Goal: Navigation & Orientation: Find specific page/section

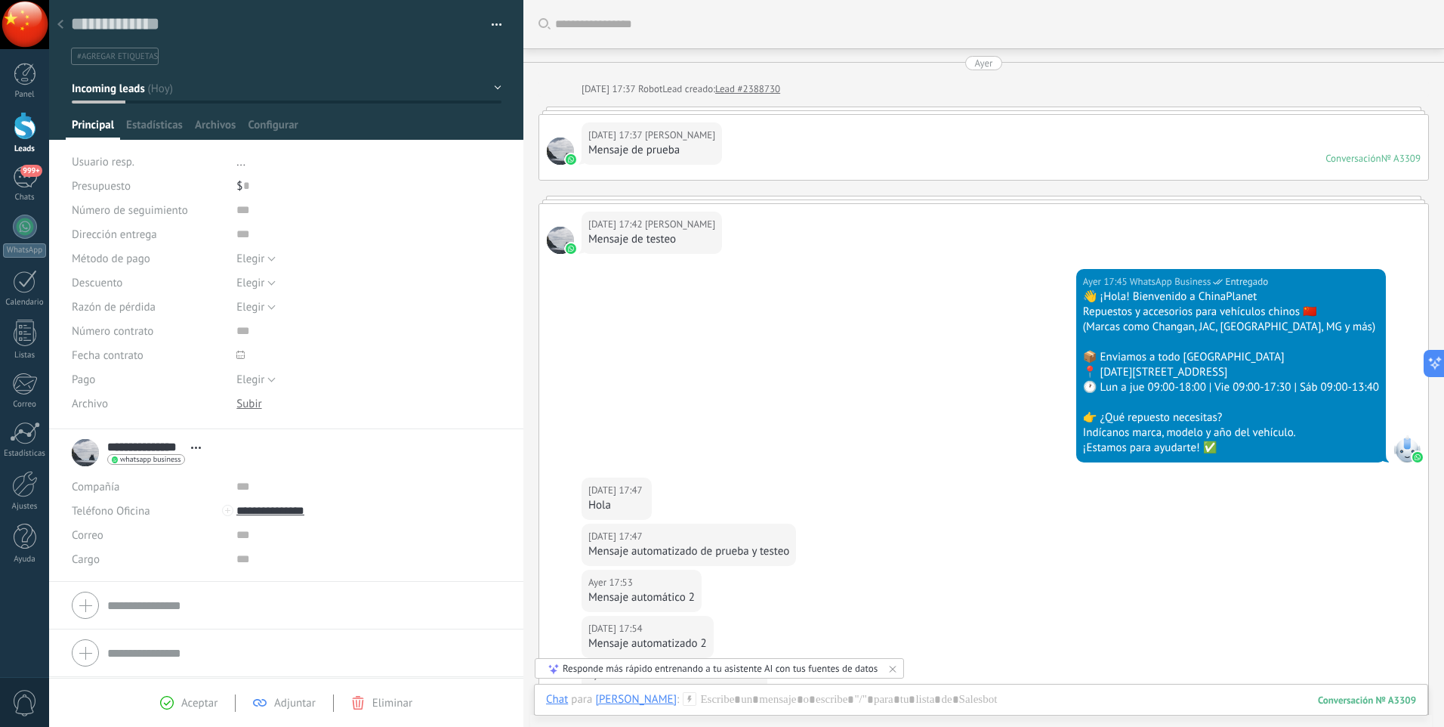
scroll to position [14, 0]
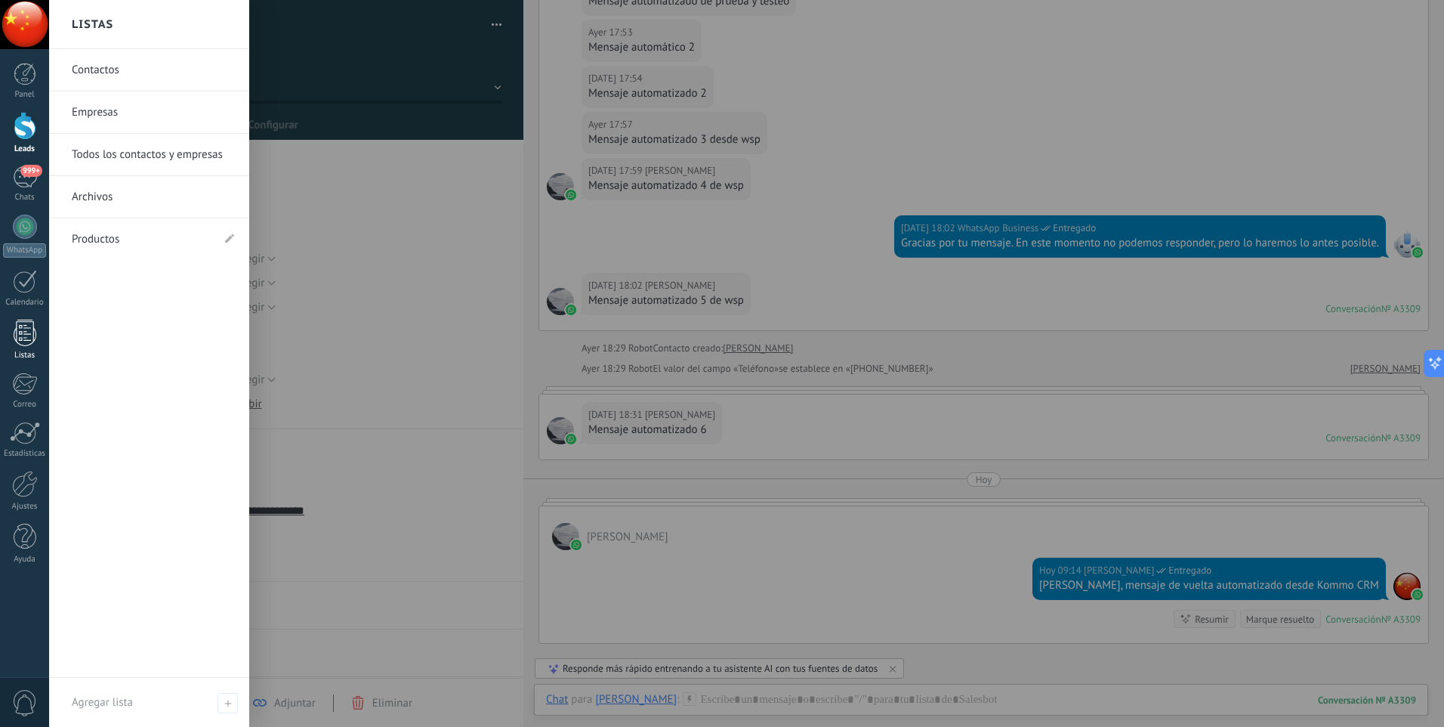
click at [32, 338] on div at bounding box center [25, 333] width 23 height 26
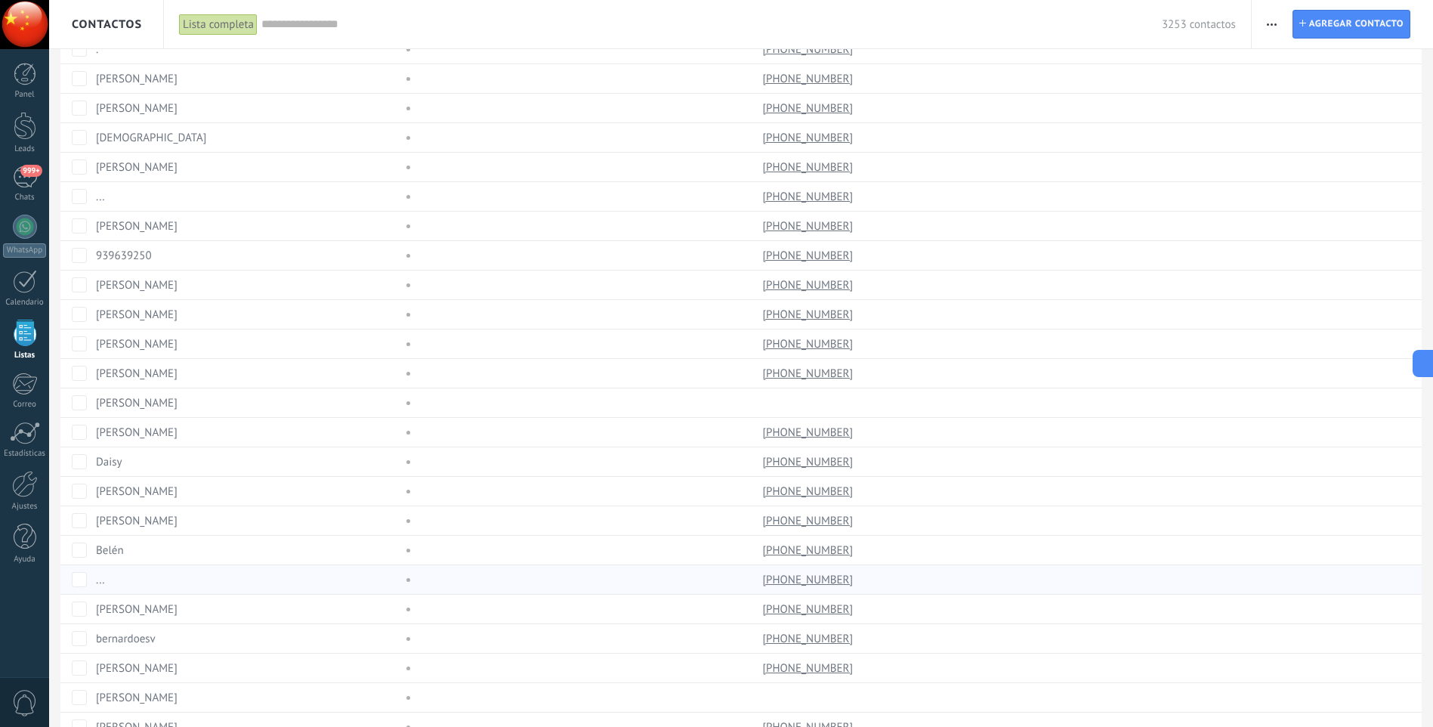
scroll to position [888, 0]
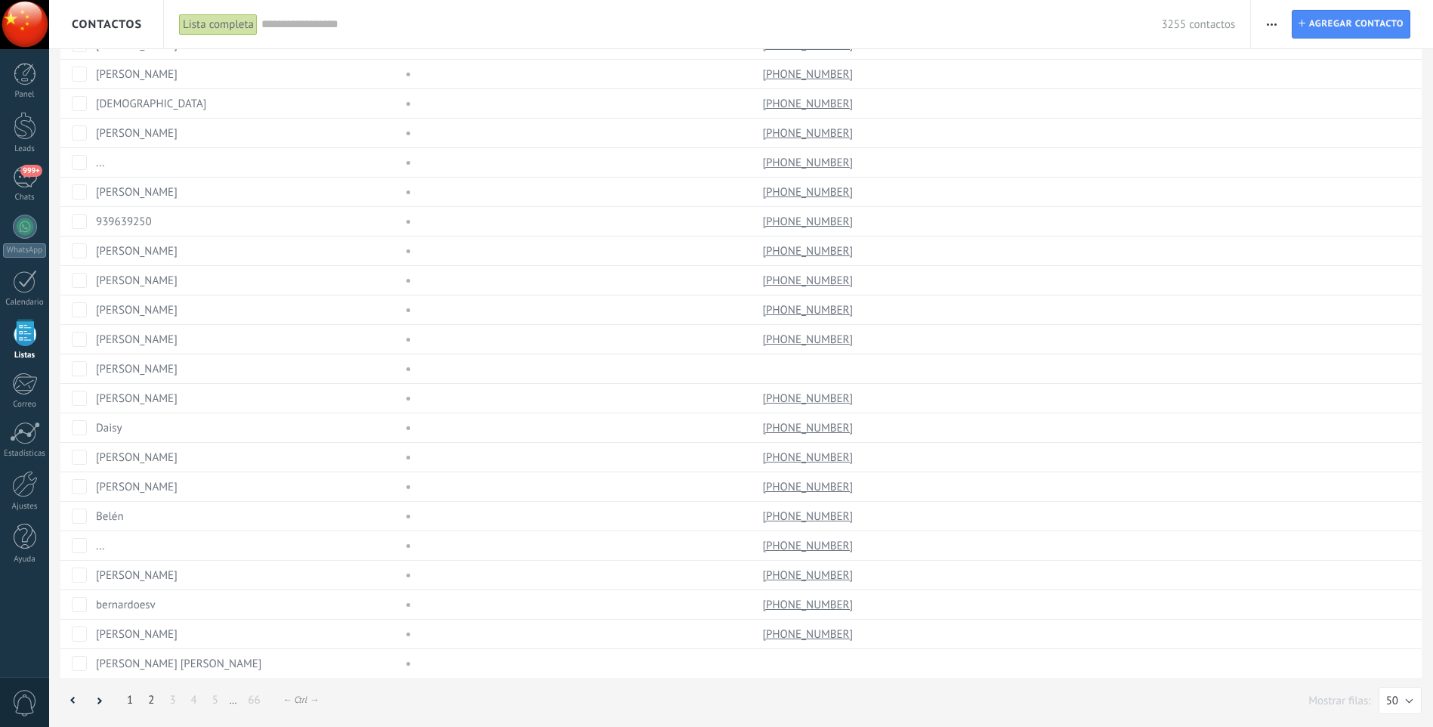
click at [145, 703] on link "2" at bounding box center [151, 699] width 21 height 29
